Goal: Information Seeking & Learning: Find specific page/section

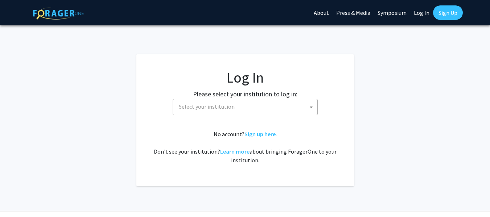
click at [272, 108] on span "Select your institution" at bounding box center [246, 106] width 141 height 15
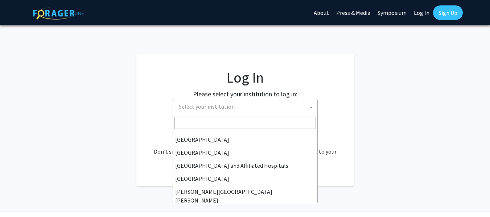
scroll to position [89, 0]
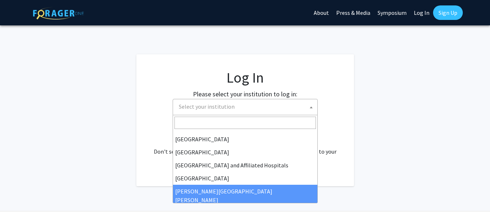
select select "1"
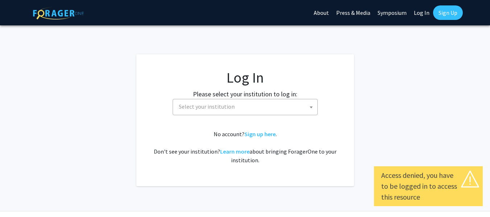
select select
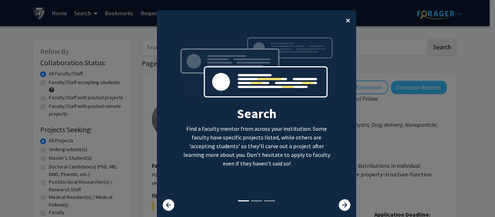
click at [346, 19] on span "×" at bounding box center [348, 20] width 5 height 11
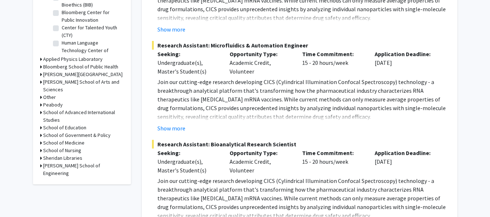
scroll to position [261, 0]
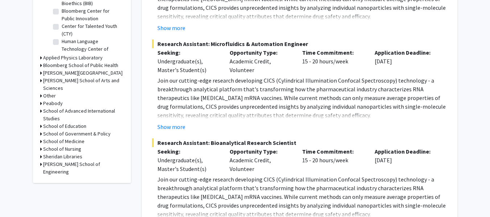
click at [64, 145] on h3 "School of Nursing" at bounding box center [62, 149] width 38 height 8
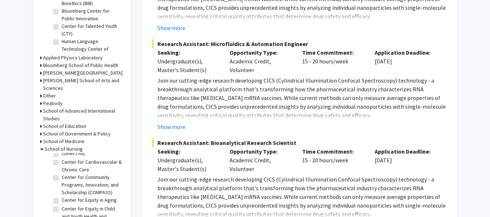
scroll to position [0, 0]
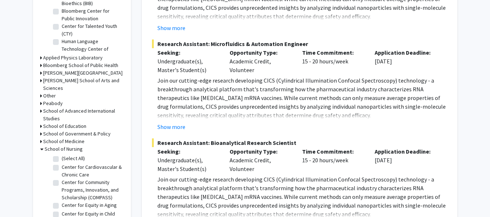
click at [62, 155] on label "(Select All)" at bounding box center [73, 159] width 23 height 8
click at [62, 155] on input "(Select All)" at bounding box center [64, 157] width 5 height 5
checkbox input "true"
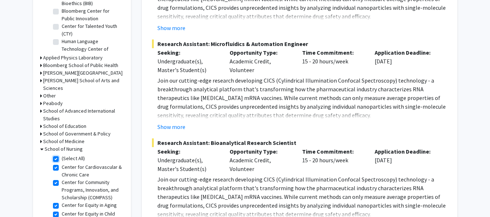
checkbox input "true"
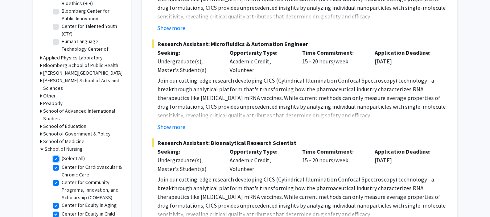
checkbox input "true"
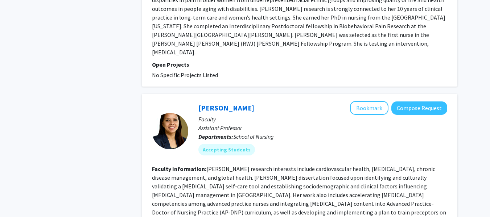
scroll to position [1674, 0]
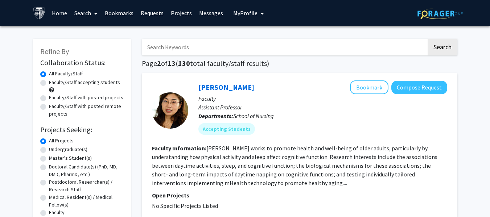
scroll to position [12, 0]
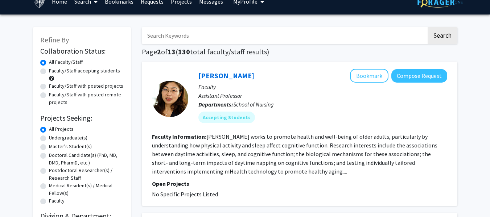
click at [67, 96] on label "Faculty/Staff with posted remote projects" at bounding box center [86, 98] width 75 height 15
click at [54, 96] on input "Faculty/Staff with posted remote projects" at bounding box center [51, 93] width 5 height 5
radio input "true"
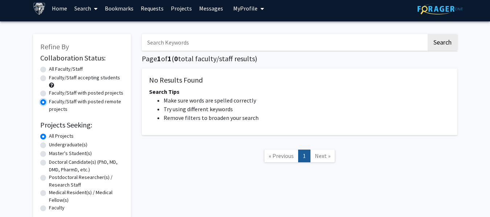
scroll to position [4, 0]
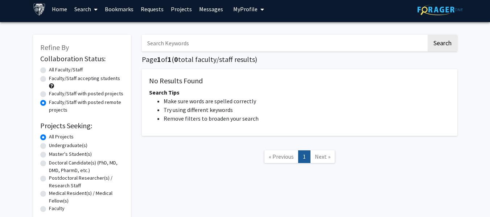
click at [50, 104] on label "Faculty/Staff with posted remote projects" at bounding box center [86, 106] width 75 height 15
click at [50, 103] on input "Faculty/Staff with posted remote projects" at bounding box center [51, 101] width 5 height 5
click at [47, 71] on div "All Faculty/Staff" at bounding box center [81, 70] width 83 height 9
click at [49, 71] on label "All Faculty/Staff" at bounding box center [66, 70] width 34 height 8
click at [49, 71] on input "All Faculty/Staff" at bounding box center [51, 68] width 5 height 5
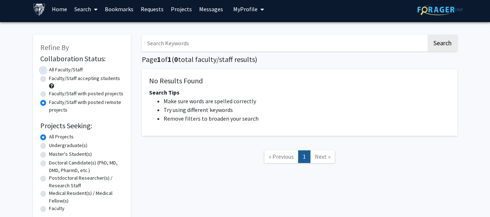
radio input "true"
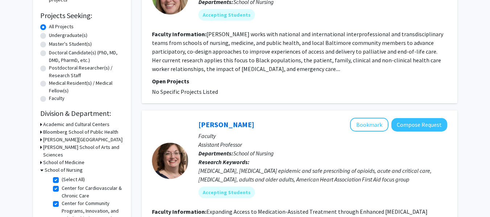
scroll to position [115, 0]
click at [62, 175] on label "(Select All)" at bounding box center [73, 179] width 23 height 8
click at [62, 175] on input "(Select All)" at bounding box center [64, 177] width 5 height 5
checkbox input "false"
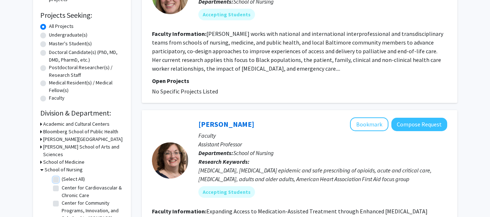
checkbox input "false"
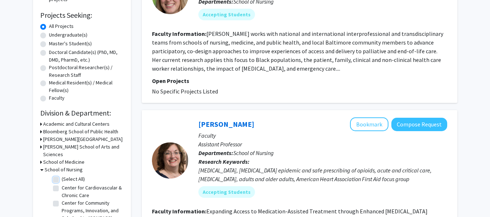
checkbox input "false"
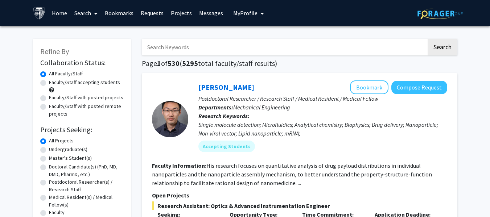
click at [70, 108] on label "Faculty/Staff with posted remote projects" at bounding box center [86, 110] width 75 height 15
click at [54, 107] on input "Faculty/Staff with posted remote projects" at bounding box center [51, 105] width 5 height 5
radio input "true"
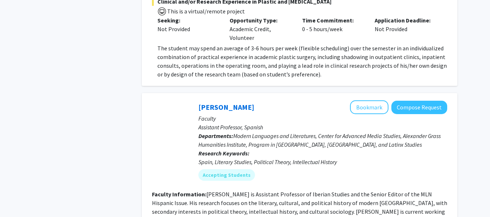
scroll to position [2458, 0]
